Goal: Find specific page/section: Find specific page/section

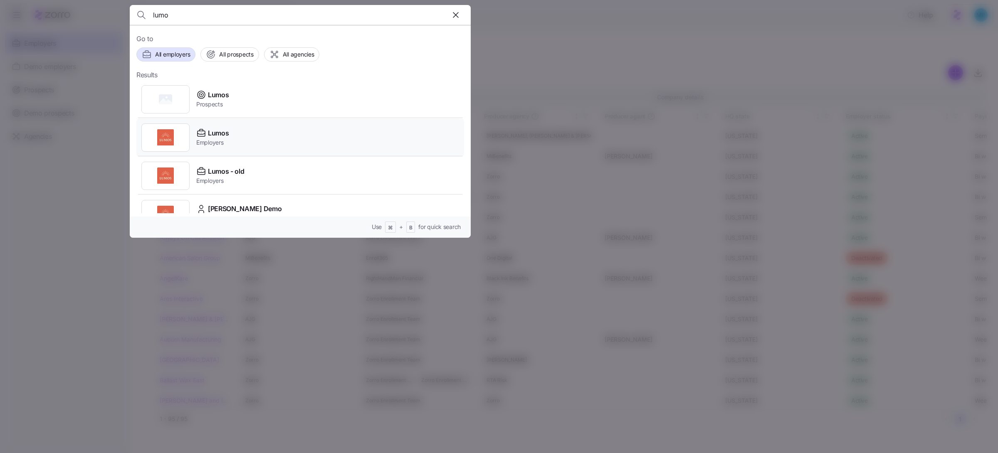
type input "lumo"
click at [238, 149] on div "Lumos Employers" at bounding box center [300, 137] width 328 height 38
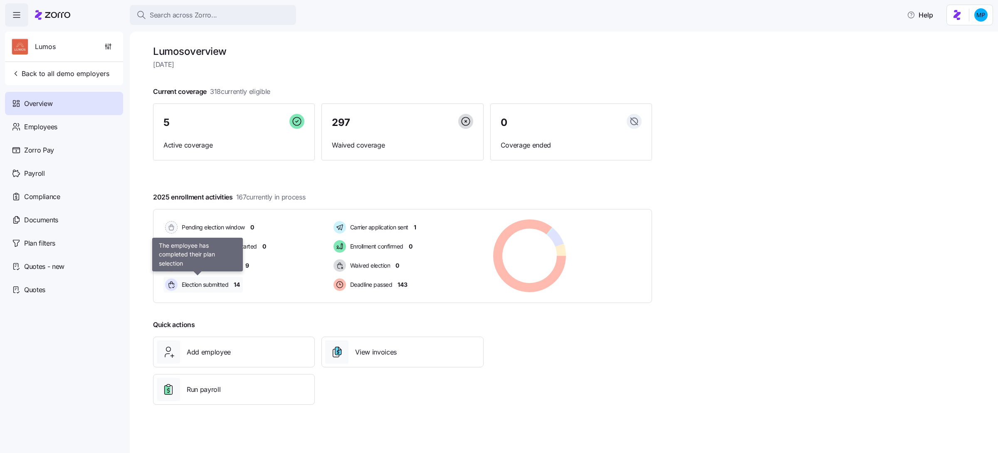
click at [209, 285] on span "Election submitted" at bounding box center [203, 285] width 49 height 8
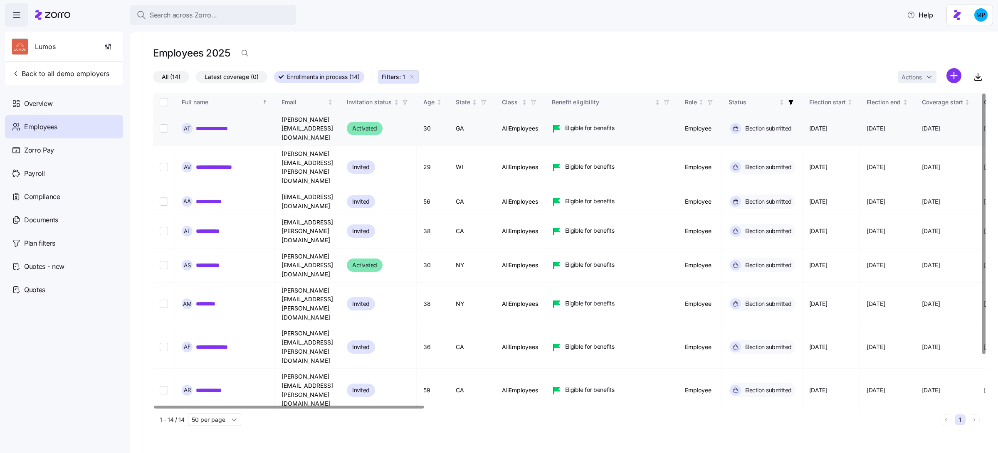
scroll to position [0, 53]
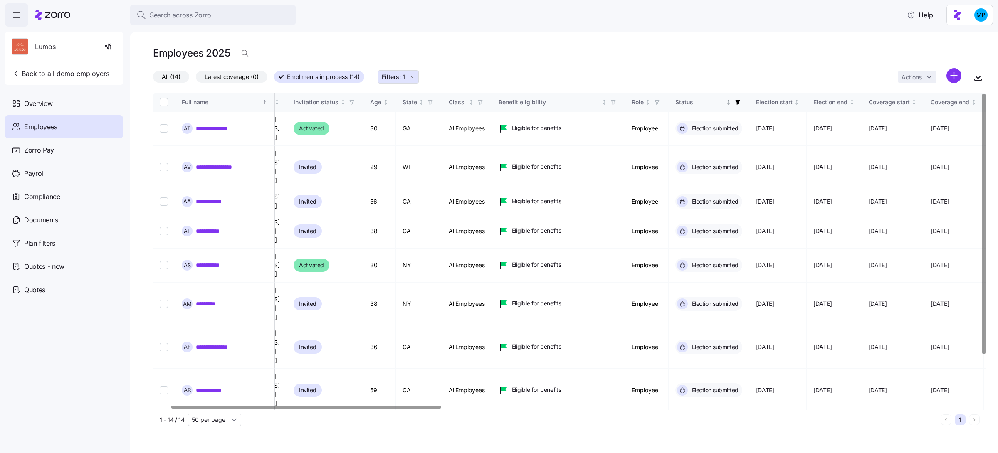
click at [742, 100] on span "button" at bounding box center [737, 102] width 9 height 9
click at [744, 178] on div "Election submitted" at bounding box center [777, 178] width 133 height 10
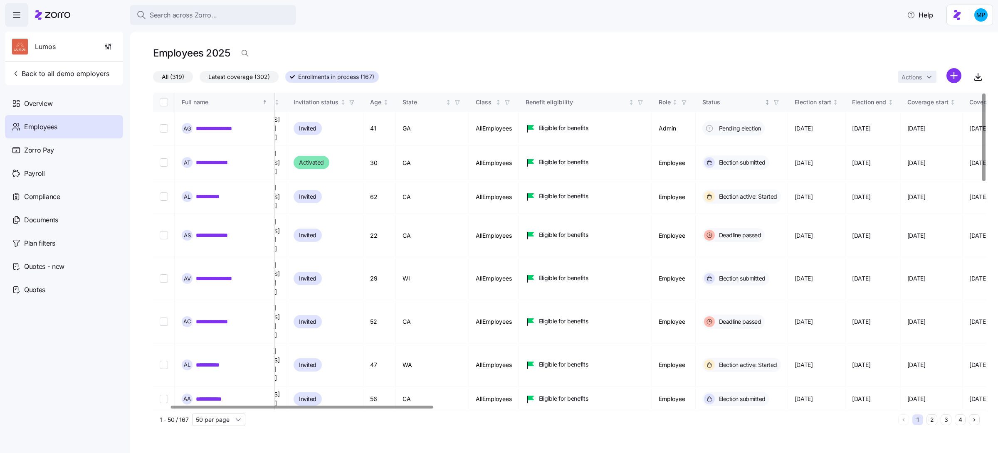
click at [779, 101] on icon "button" at bounding box center [776, 102] width 6 height 6
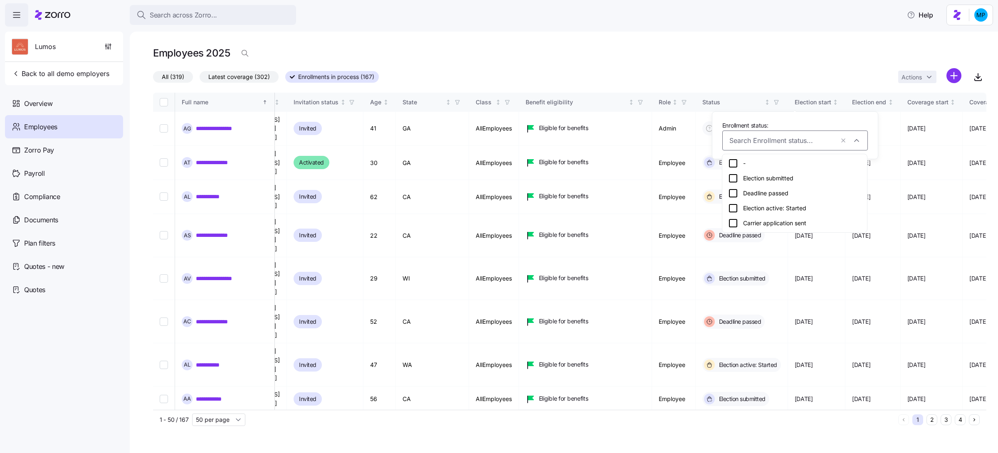
click at [786, 211] on div "Election active: Started" at bounding box center [794, 208] width 133 height 10
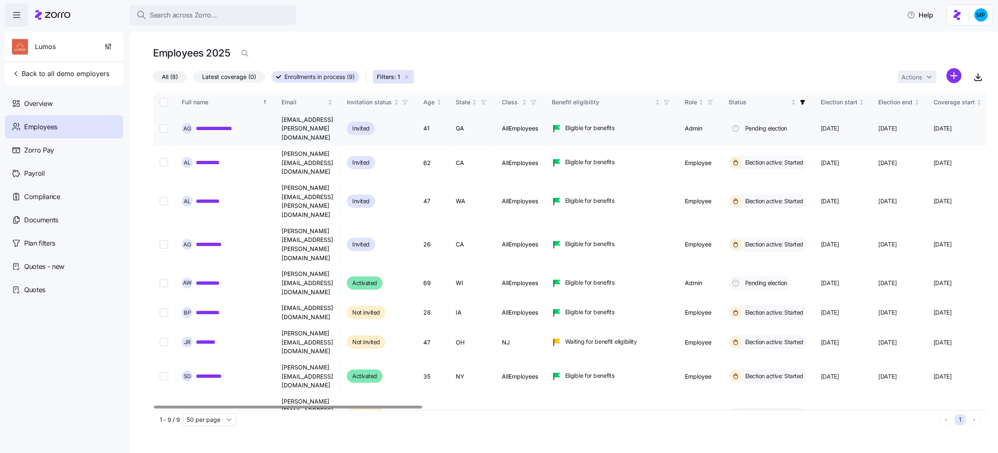
click at [238, 124] on link "**********" at bounding box center [221, 128] width 51 height 8
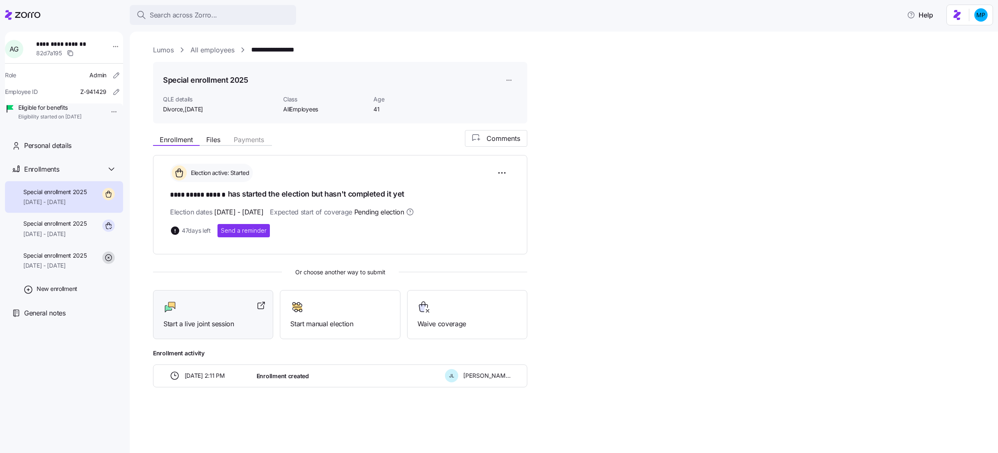
click at [216, 310] on div at bounding box center [212, 307] width 99 height 13
